Goal: Task Accomplishment & Management: Complete application form

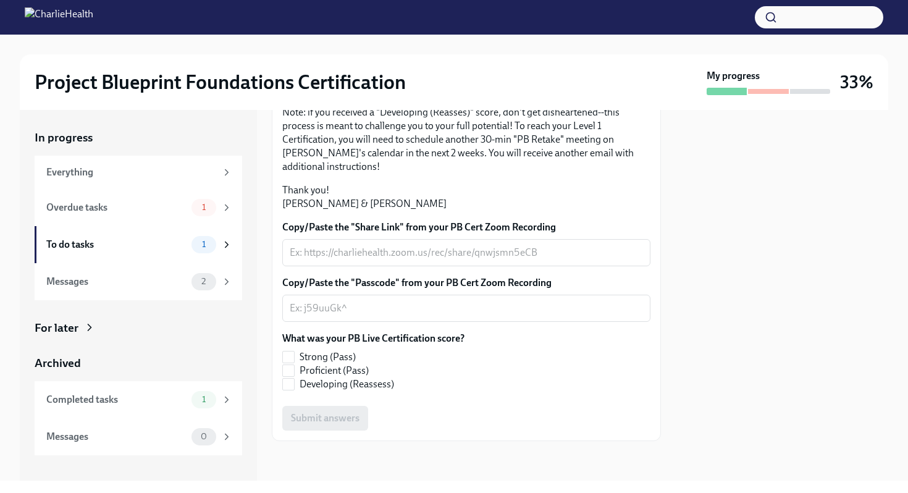
scroll to position [285, 0]
click at [340, 355] on span "Strong (Pass)" at bounding box center [328, 357] width 56 height 14
click at [294, 355] on input "Strong (Pass)" at bounding box center [288, 357] width 11 height 11
checkbox input "true"
click at [381, 254] on textarea "Copy/Paste the "Share Link" from your PB Cert Zoom Recording" at bounding box center [466, 252] width 353 height 15
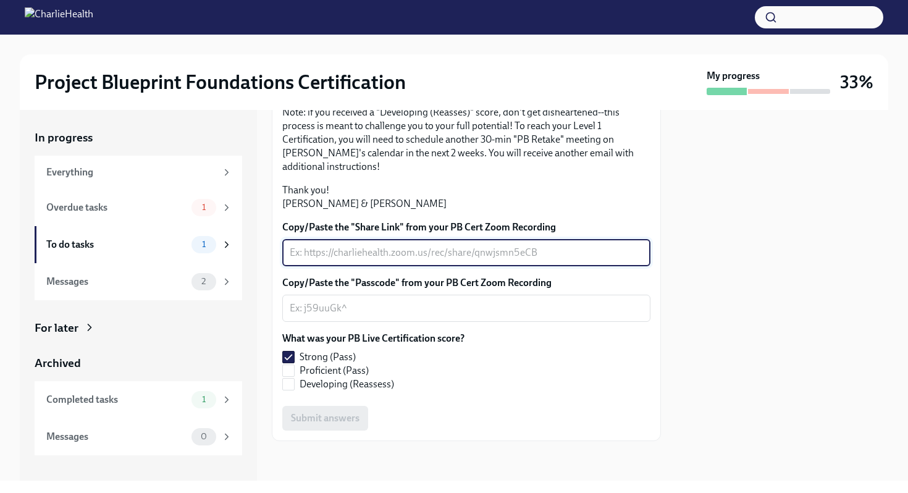
paste textarea "[URL][DOMAIN_NAME] Passcode: !+25S?aM"
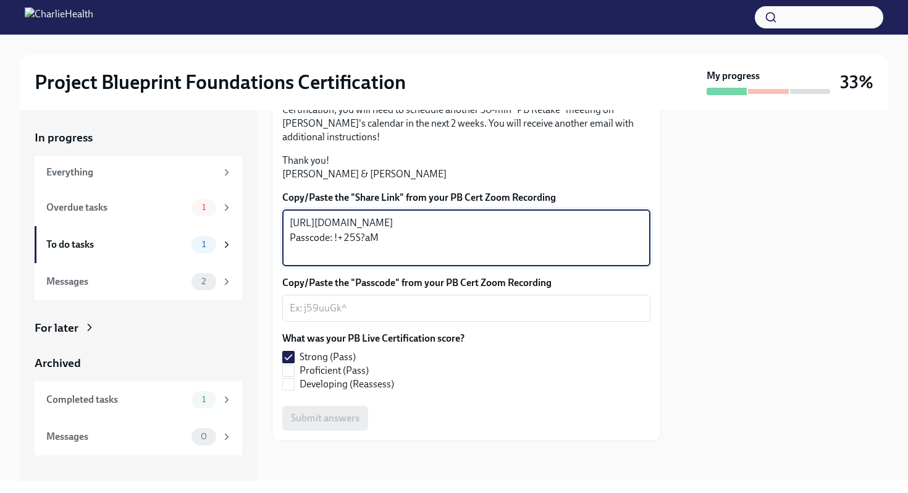
drag, startPoint x: 388, startPoint y: 284, endPoint x: 333, endPoint y: 287, distance: 55.1
click at [333, 260] on textarea "[URL][DOMAIN_NAME] Passcode: !+25S?aM" at bounding box center [466, 238] width 353 height 44
type textarea "[URL][DOMAIN_NAME] Passcode: !+25S?aM"
click at [350, 322] on div "x ​" at bounding box center [466, 308] width 368 height 27
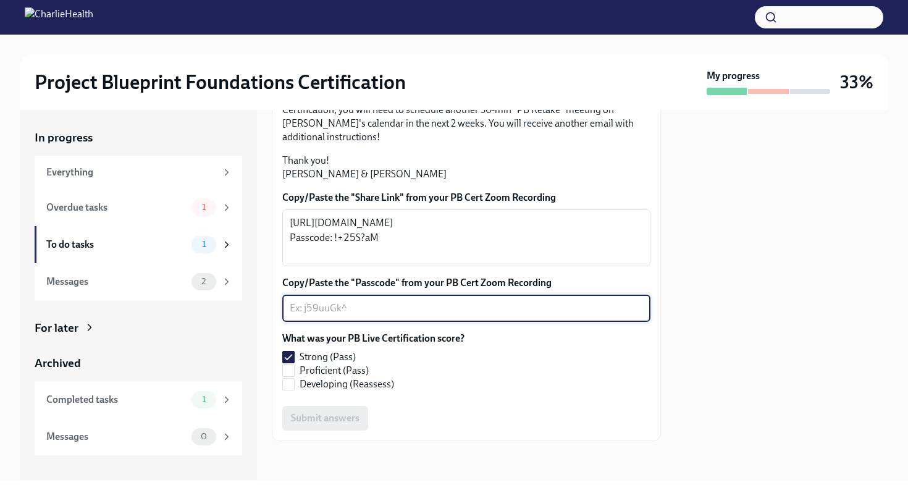
paste textarea "!+25S?aM"
type textarea "!+25S?aM"
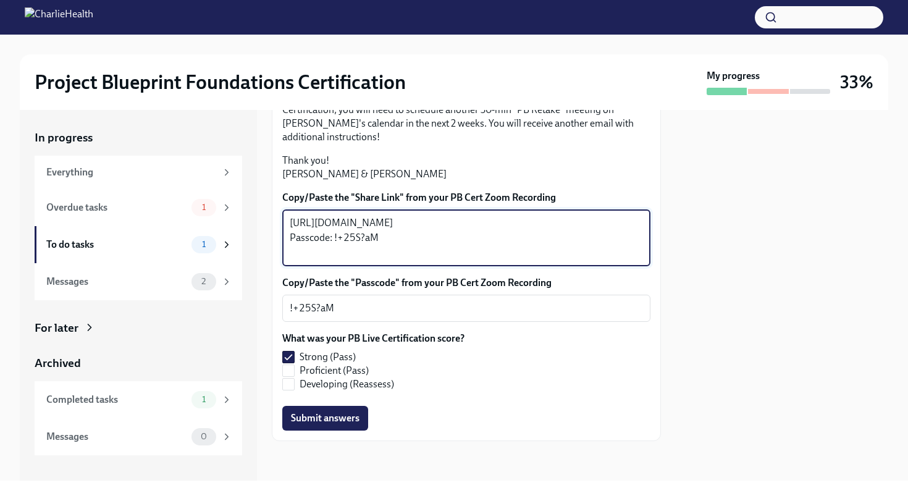
drag, startPoint x: 393, startPoint y: 283, endPoint x: 264, endPoint y: 283, distance: 129.1
click at [264, 283] on div "In progress Everything Overdue tasks 1 To do tasks 1 Messages 2 For later Archi…" at bounding box center [454, 295] width 869 height 371
type textarea "[URL][DOMAIN_NAME]"
click at [336, 425] on span "Submit answers" at bounding box center [325, 418] width 69 height 12
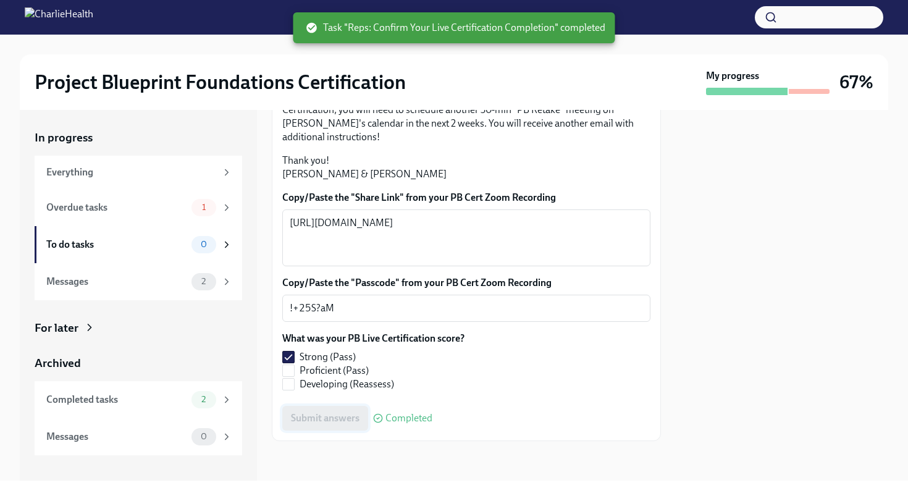
scroll to position [303, 0]
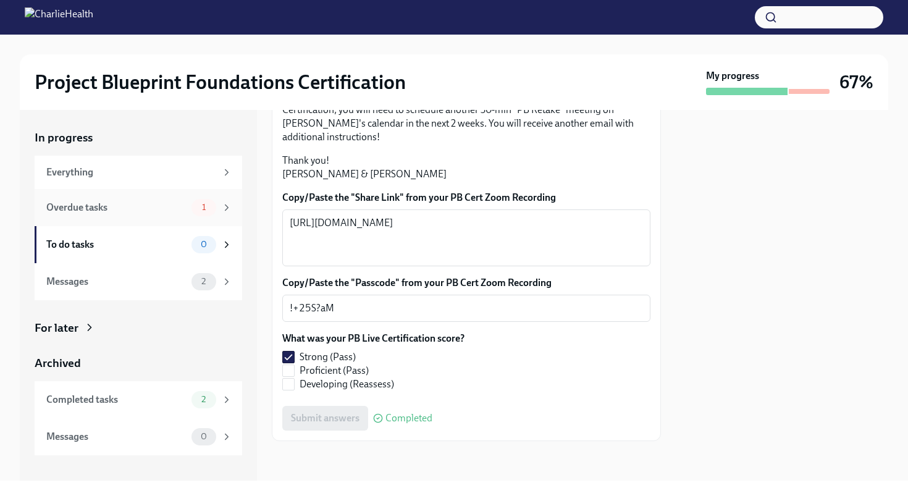
click at [145, 209] on div "Overdue tasks" at bounding box center [116, 208] width 140 height 14
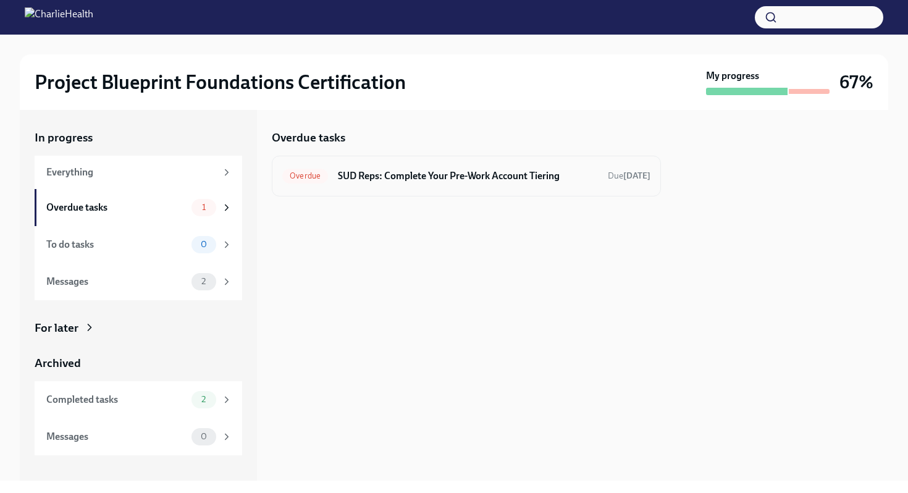
click at [483, 179] on h6 "SUD Reps: Complete Your Pre-Work Account Tiering" at bounding box center [468, 176] width 260 height 14
